Goal: Complete application form: Complete application form

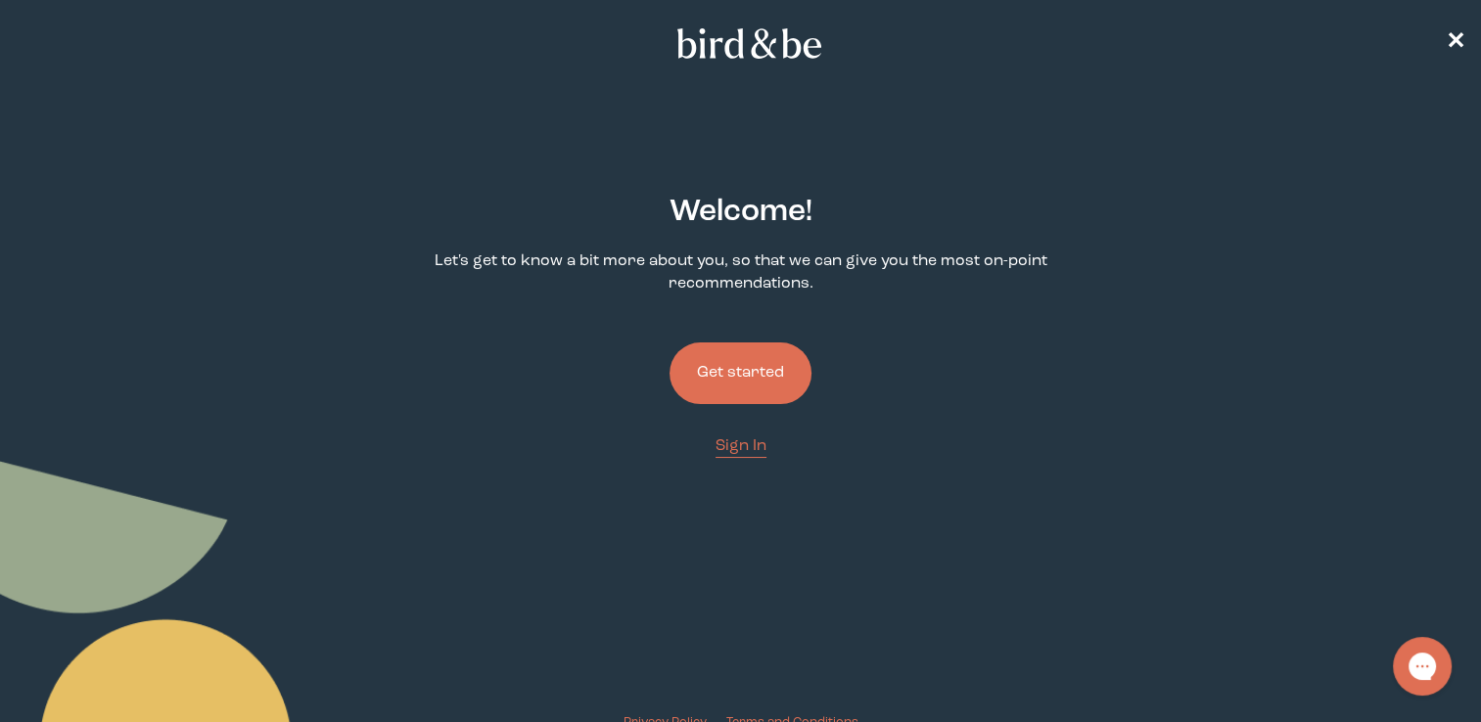
click at [712, 367] on button "Get started" at bounding box center [740, 374] width 142 height 62
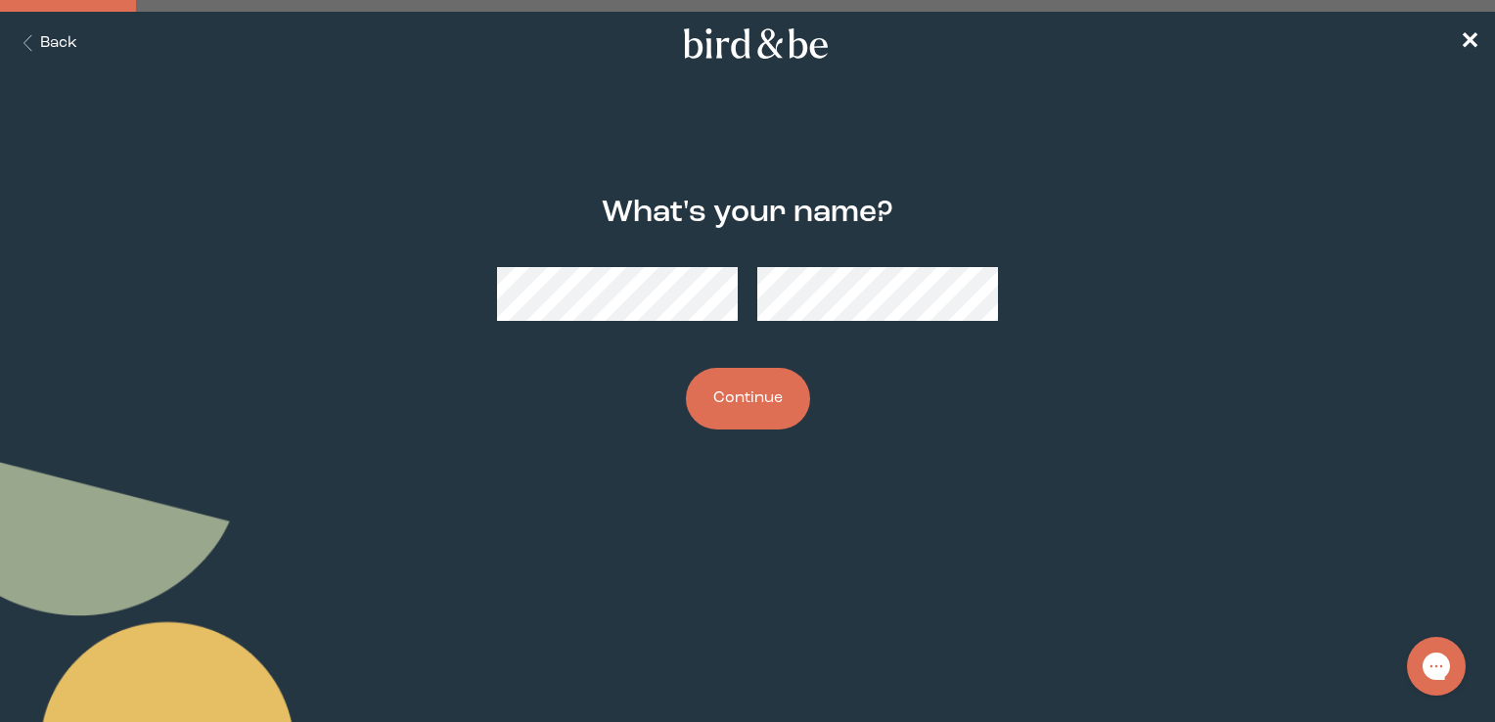
click at [703, 393] on button "Continue" at bounding box center [748, 399] width 124 height 62
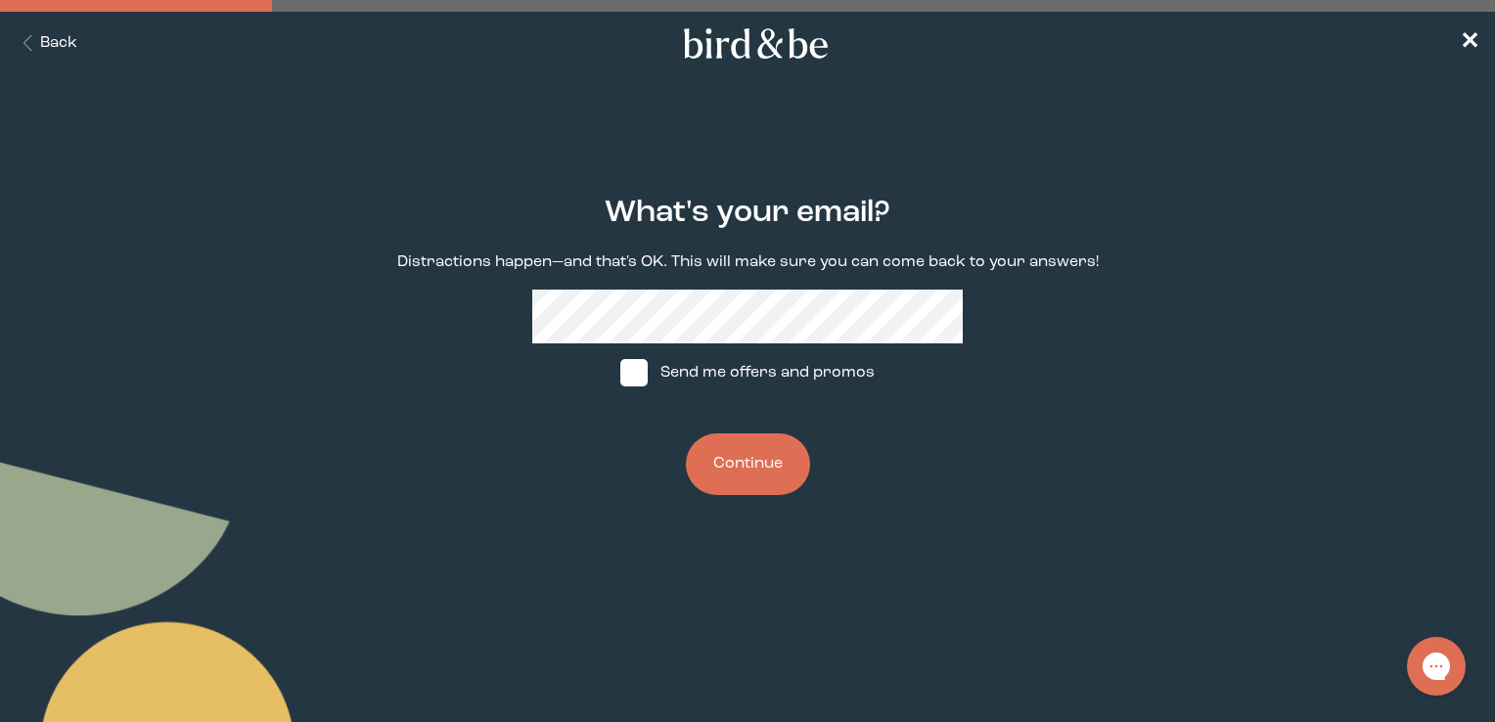
click at [734, 464] on button "Continue" at bounding box center [748, 465] width 124 height 62
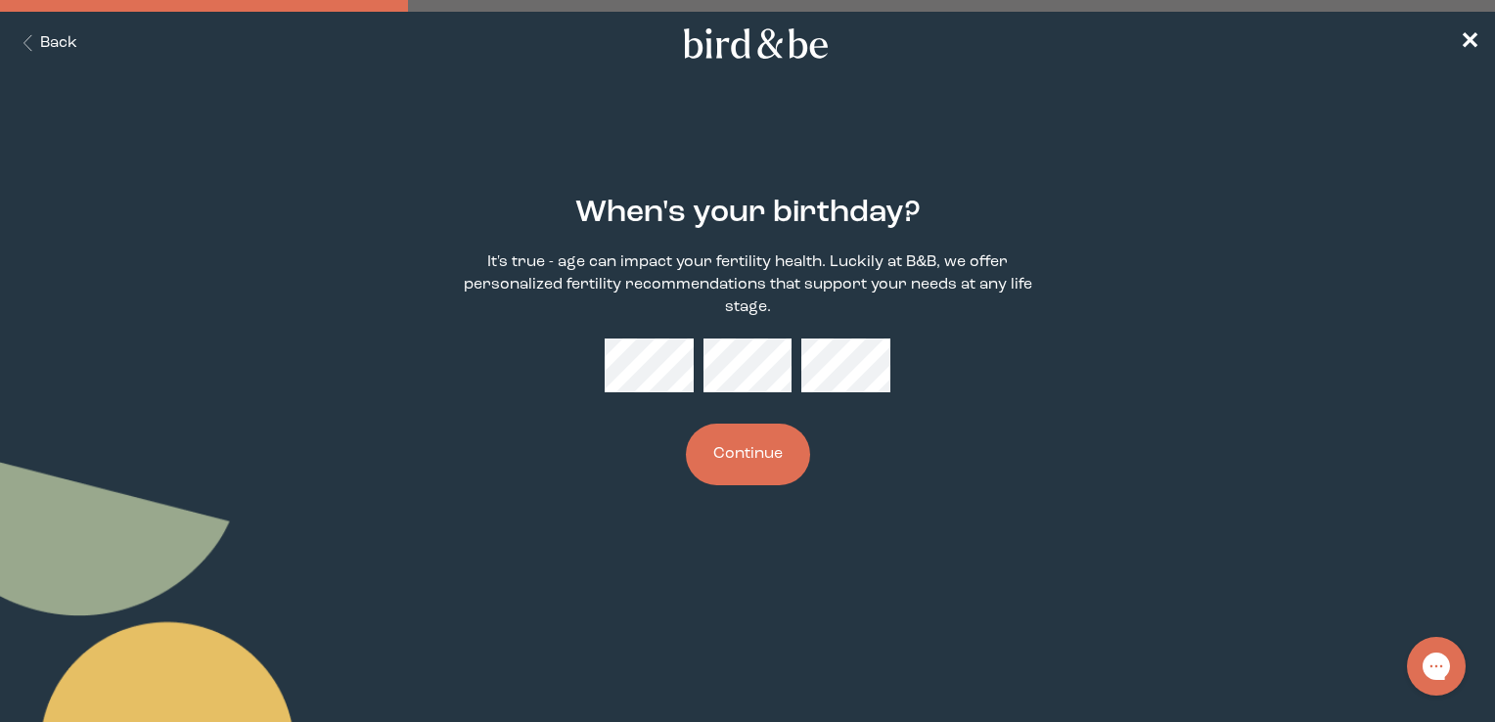
click at [759, 454] on button "Continue" at bounding box center [748, 455] width 124 height 62
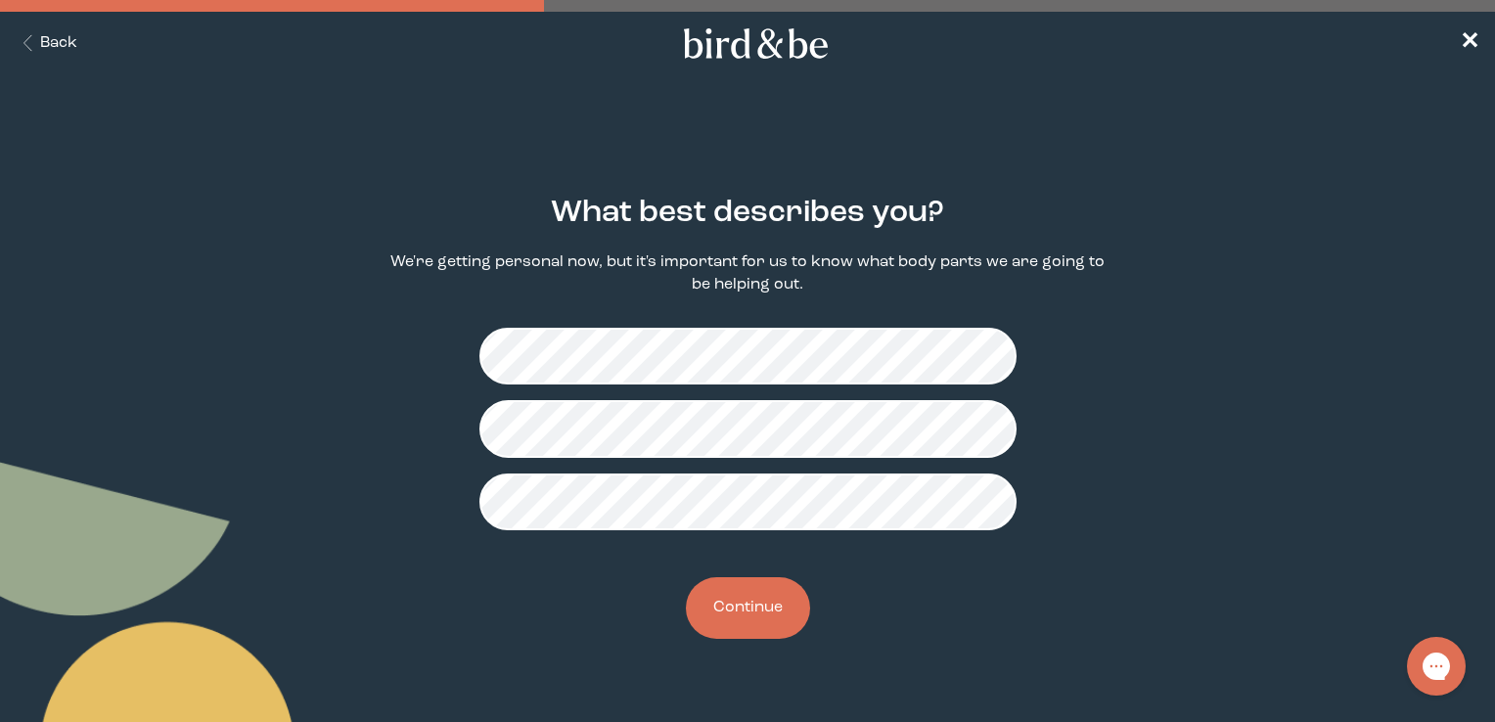
click at [781, 600] on button "Continue" at bounding box center [748, 608] width 124 height 62
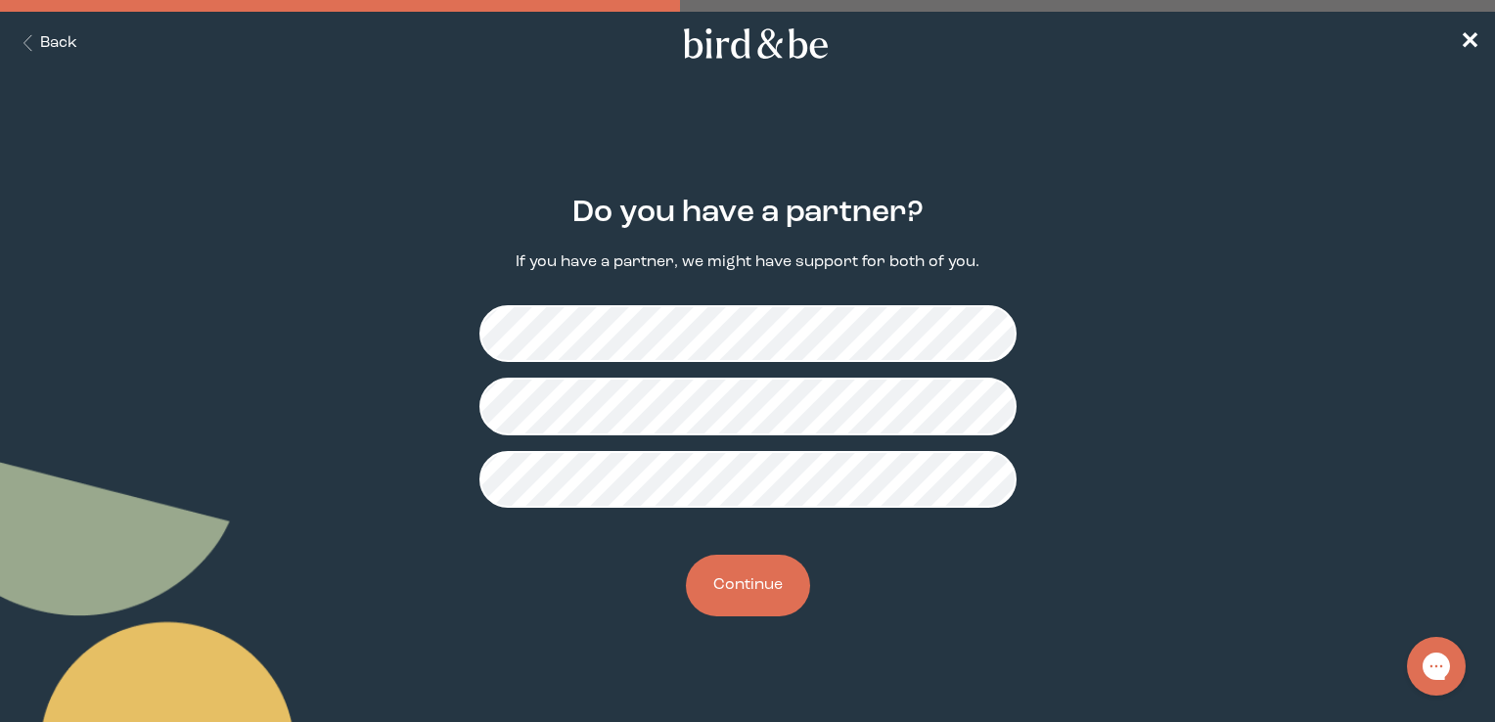
click at [747, 589] on button "Continue" at bounding box center [748, 586] width 124 height 62
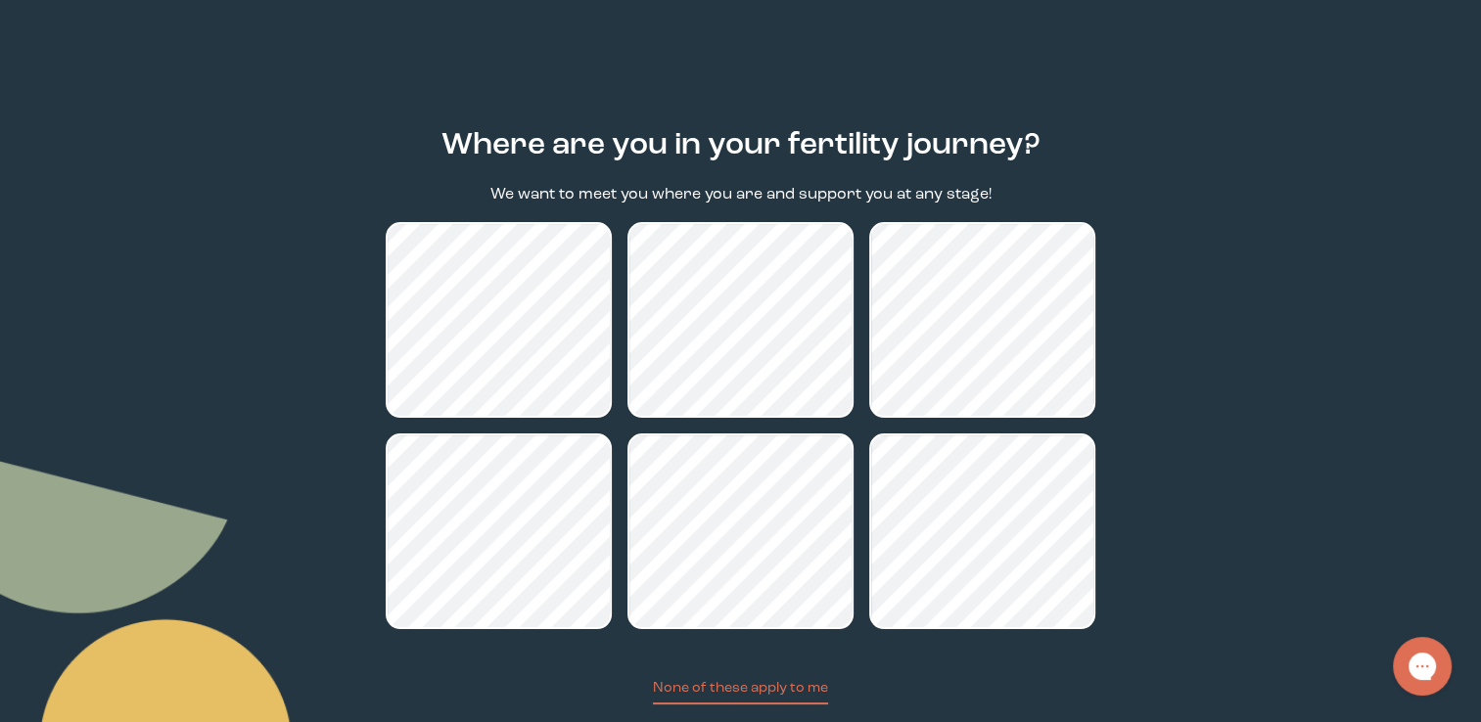
scroll to position [189, 0]
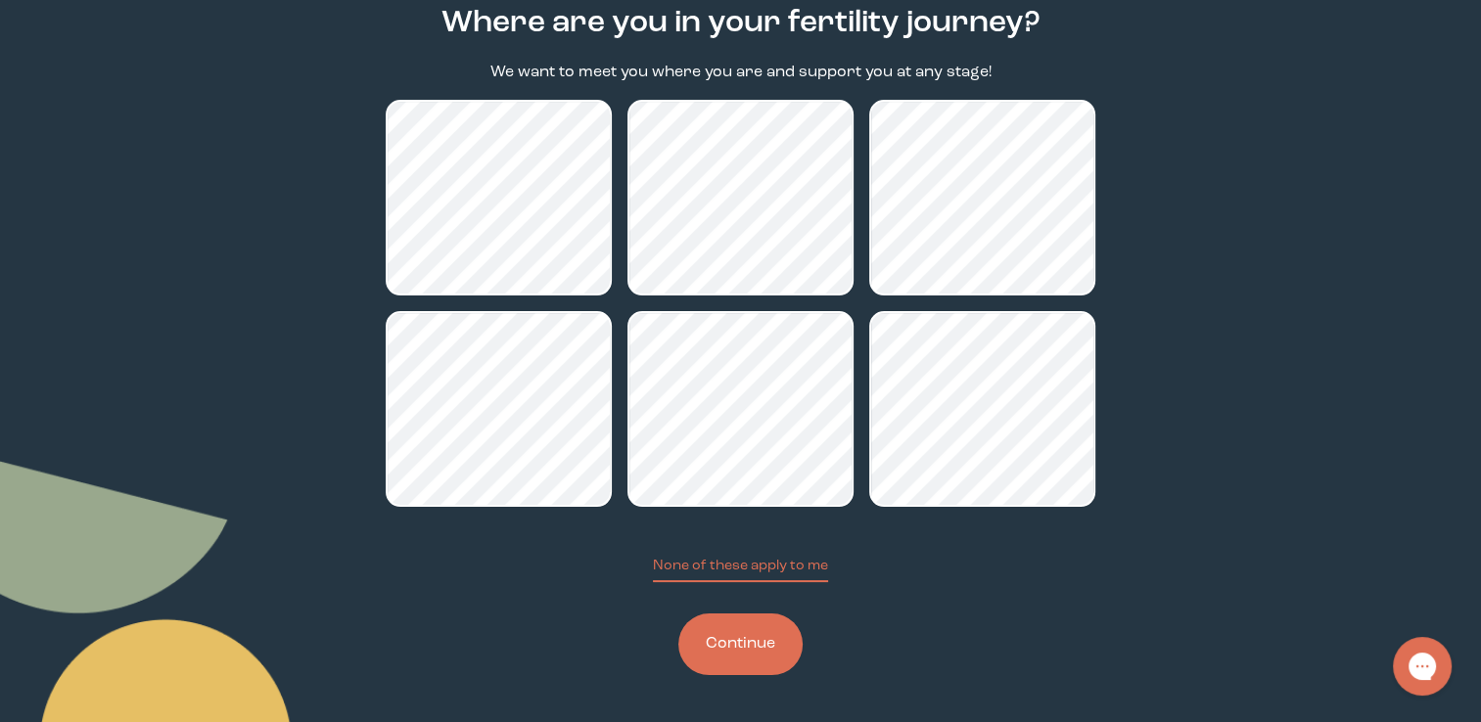
click at [744, 620] on button "Continue" at bounding box center [740, 645] width 124 height 62
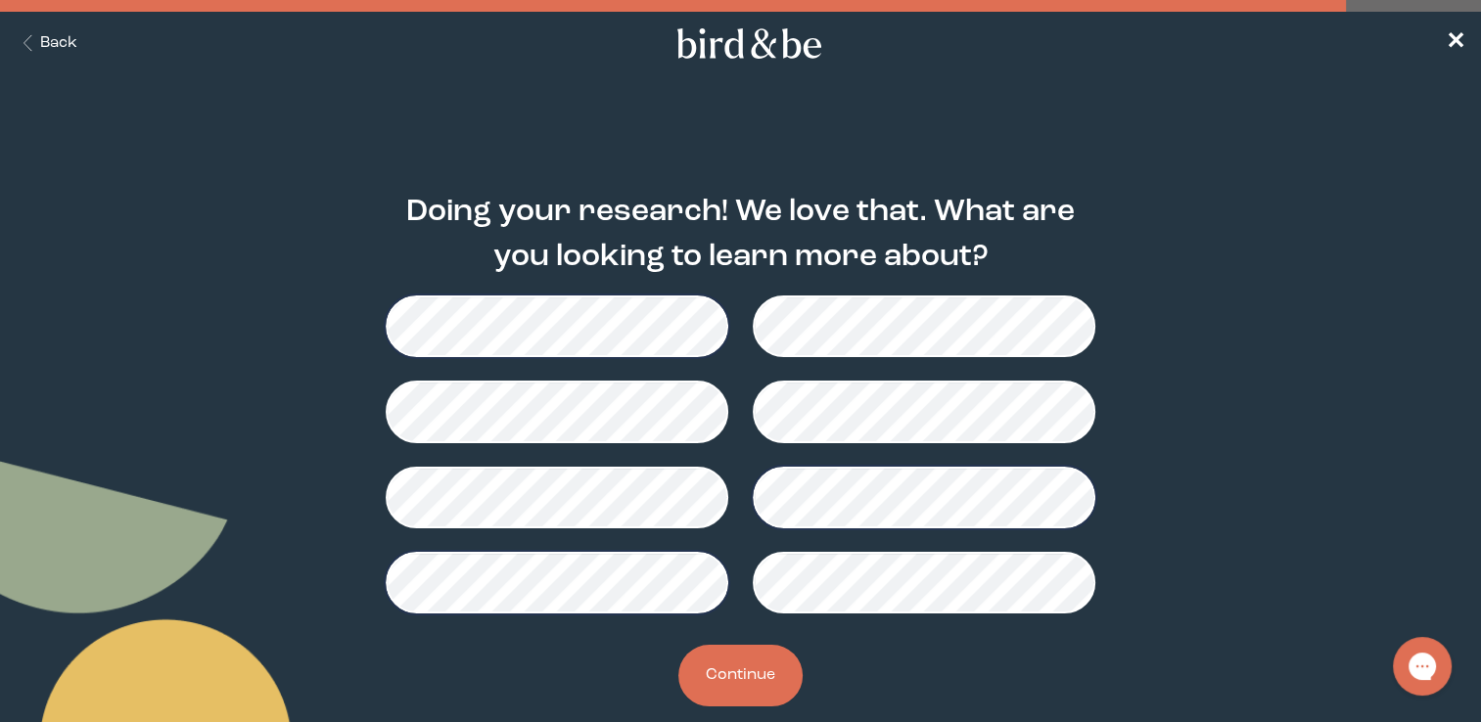
click at [754, 662] on button "Continue" at bounding box center [740, 676] width 124 height 62
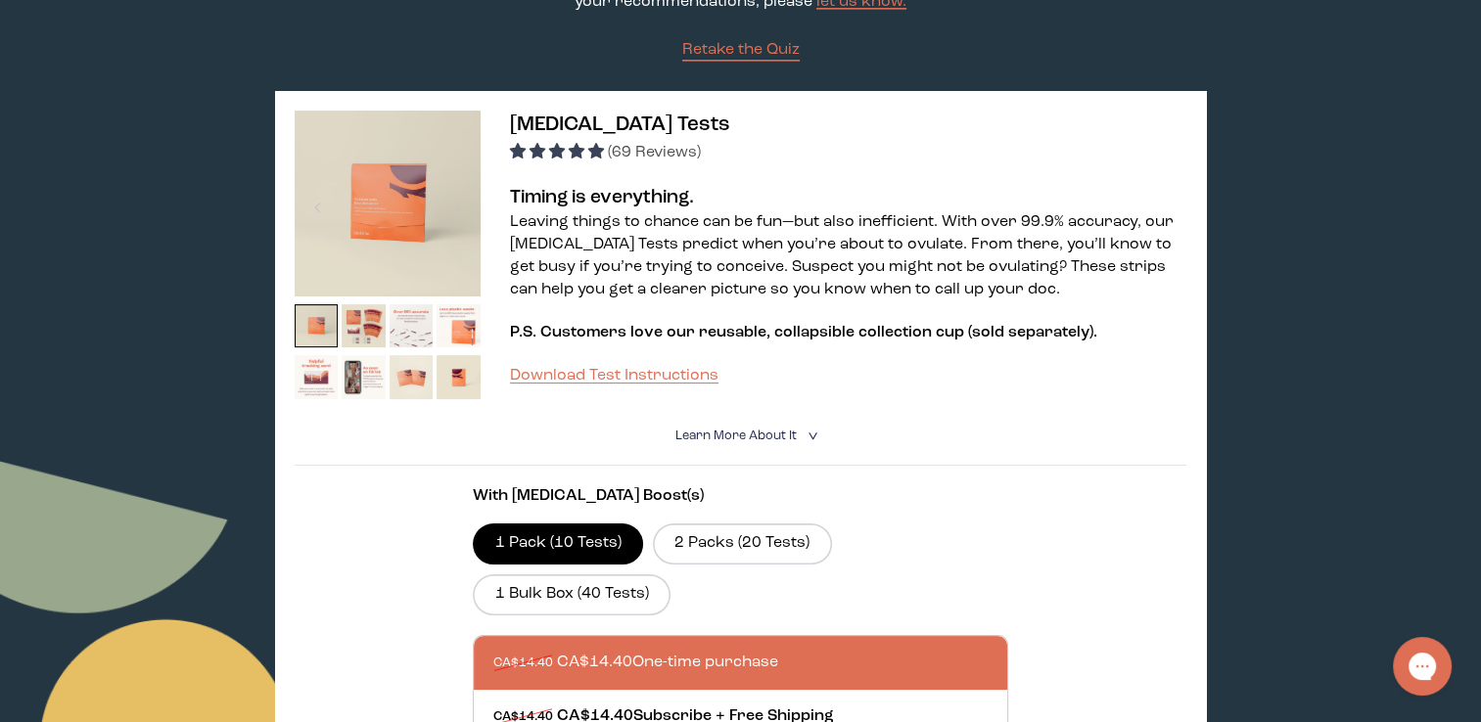
scroll to position [294, 0]
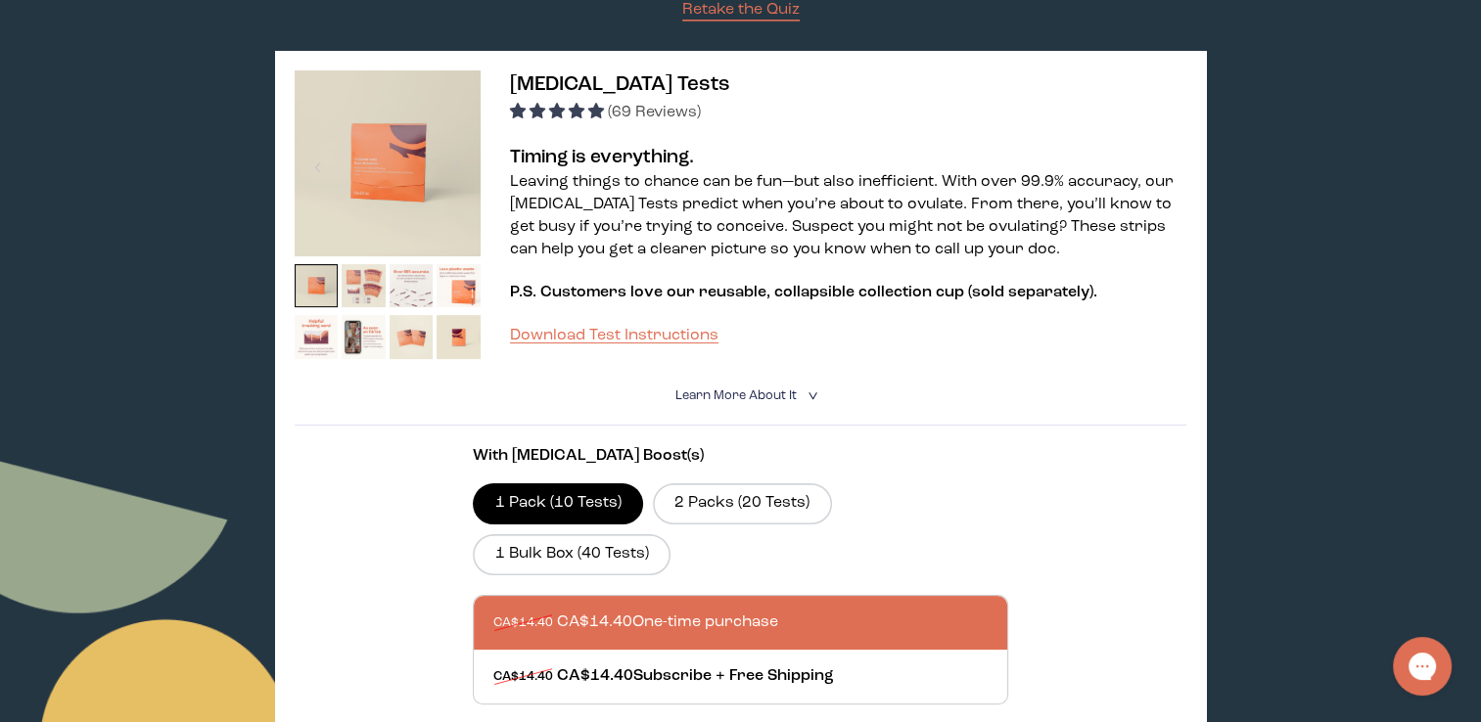
click at [356, 285] on img at bounding box center [364, 286] width 44 height 44
click at [422, 296] on img at bounding box center [412, 286] width 44 height 44
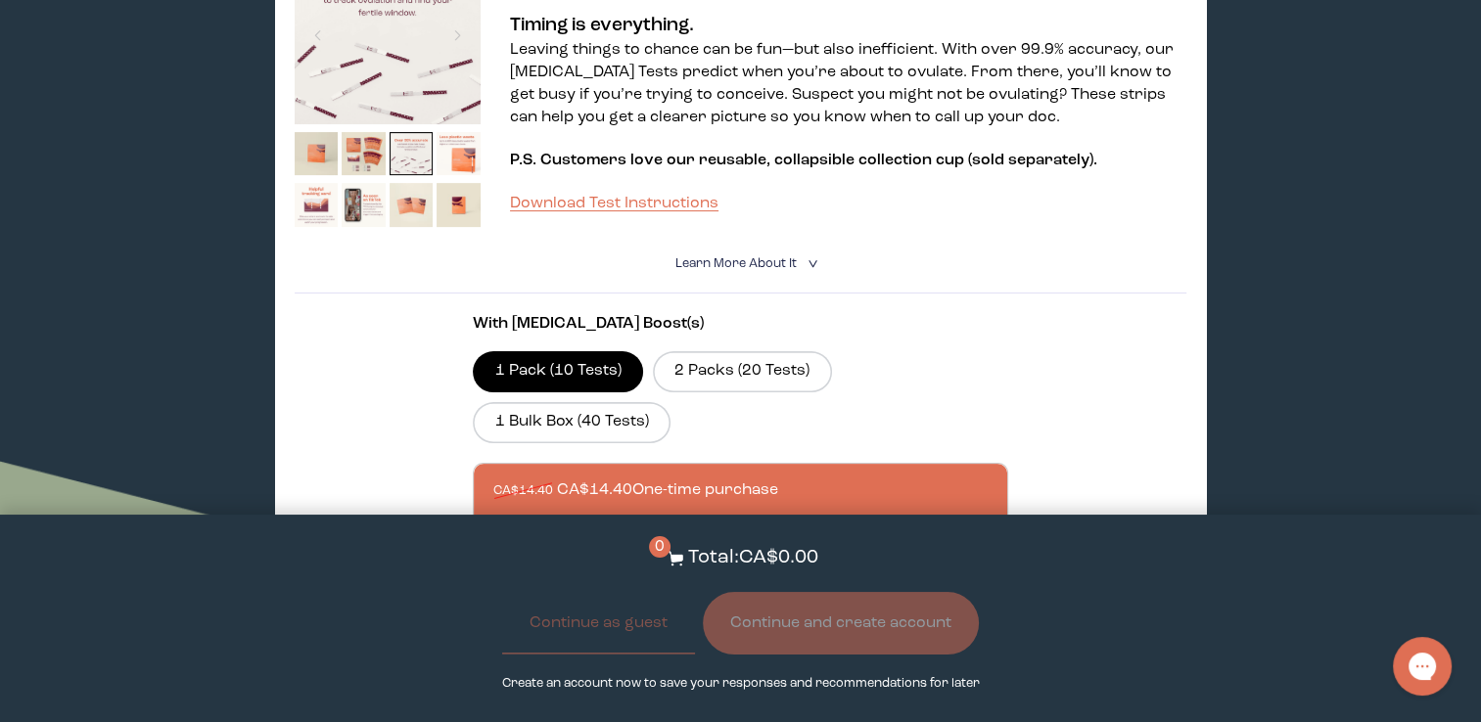
scroll to position [685, 0]
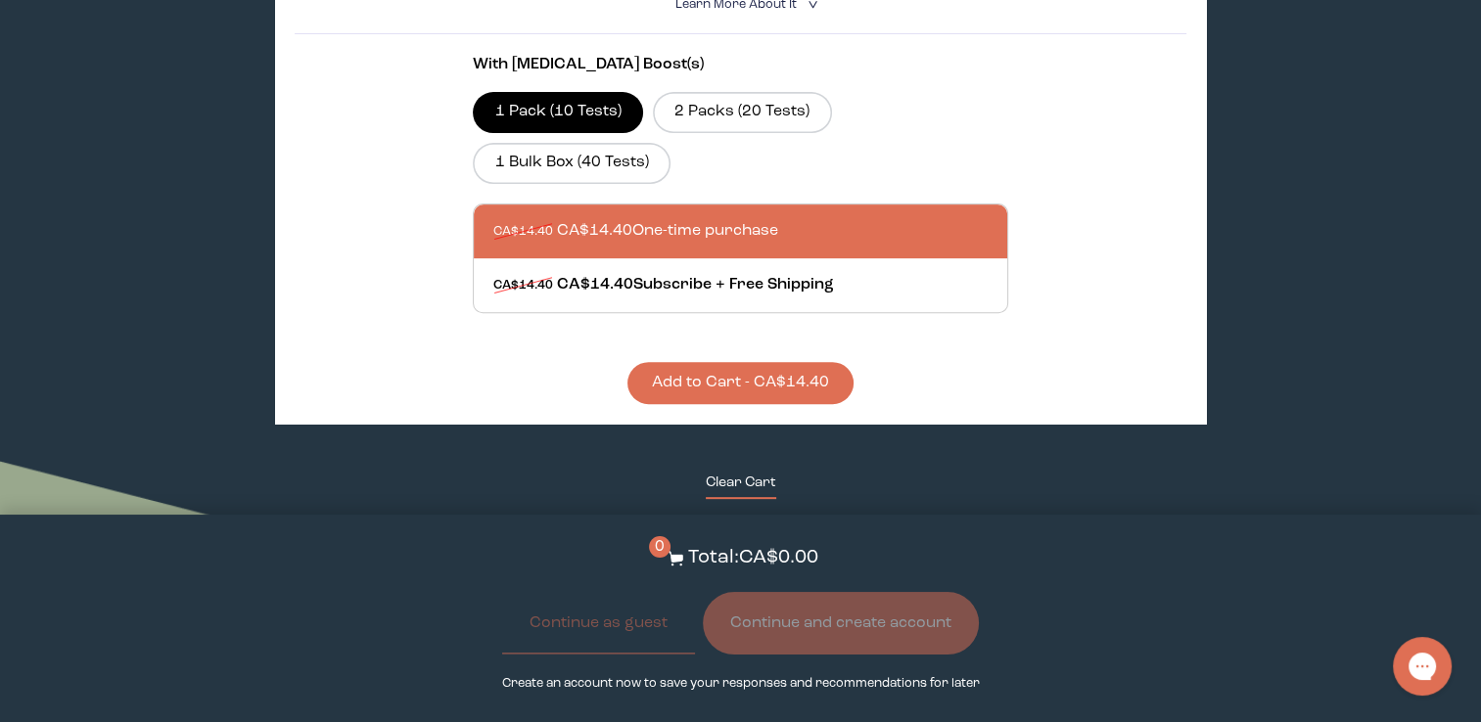
click at [755, 476] on button "Clear Cart" at bounding box center [741, 486] width 70 height 26
click at [750, 490] on button "Clear Cart" at bounding box center [741, 486] width 70 height 26
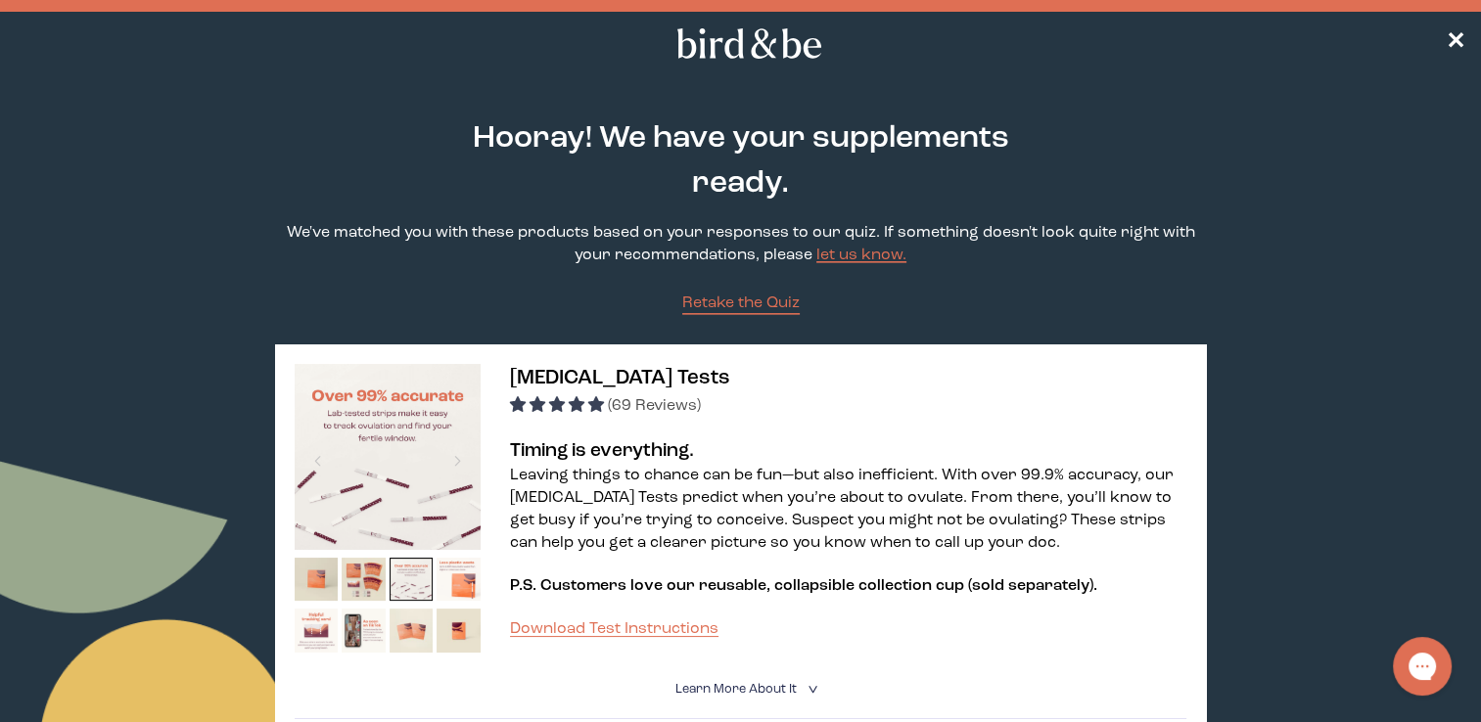
scroll to position [0, 0]
click at [1458, 35] on span "✕" at bounding box center [1456, 43] width 20 height 23
